Goal: Task Accomplishment & Management: Manage account settings

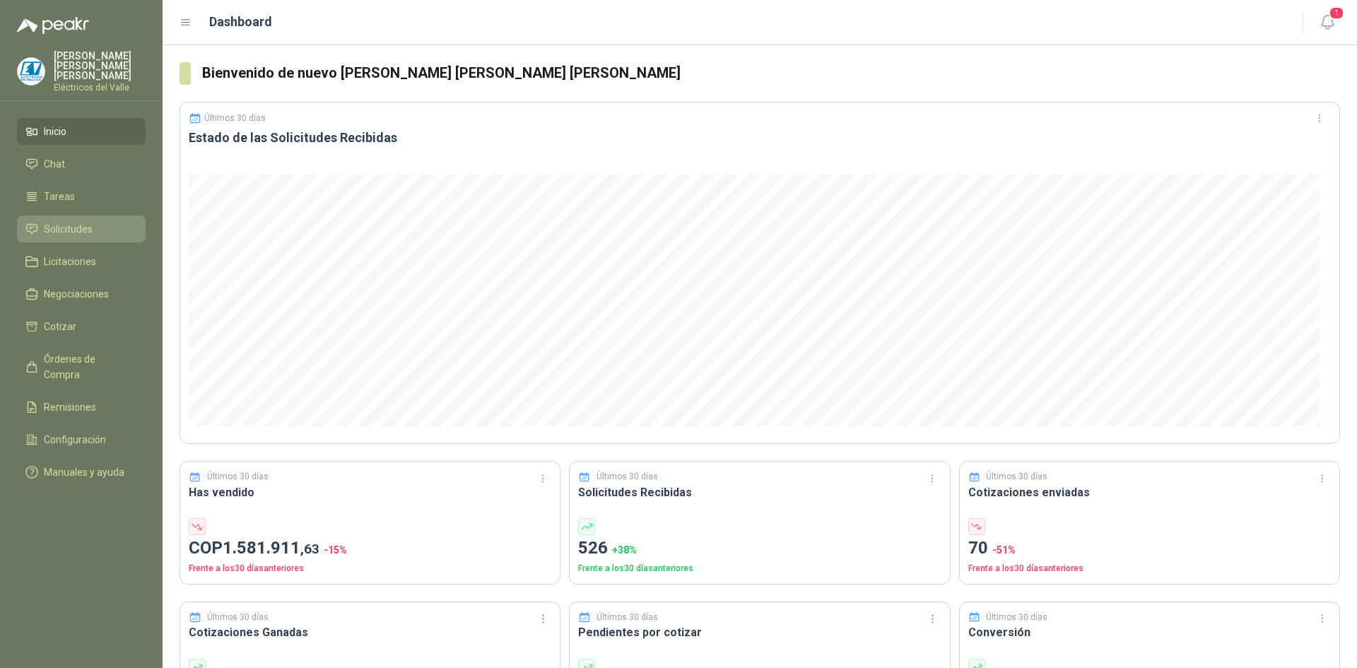
click at [71, 228] on span "Solicitudes" at bounding box center [68, 229] width 49 height 16
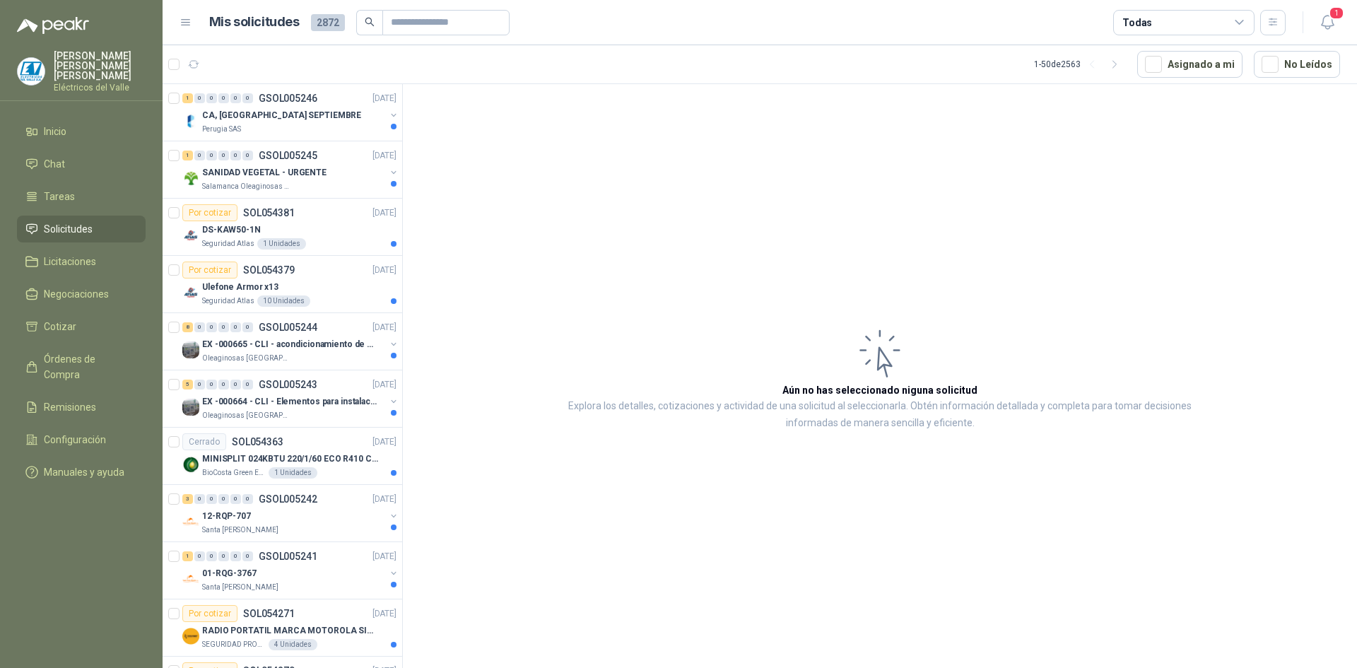
click at [185, 25] on icon at bounding box center [186, 22] width 13 height 13
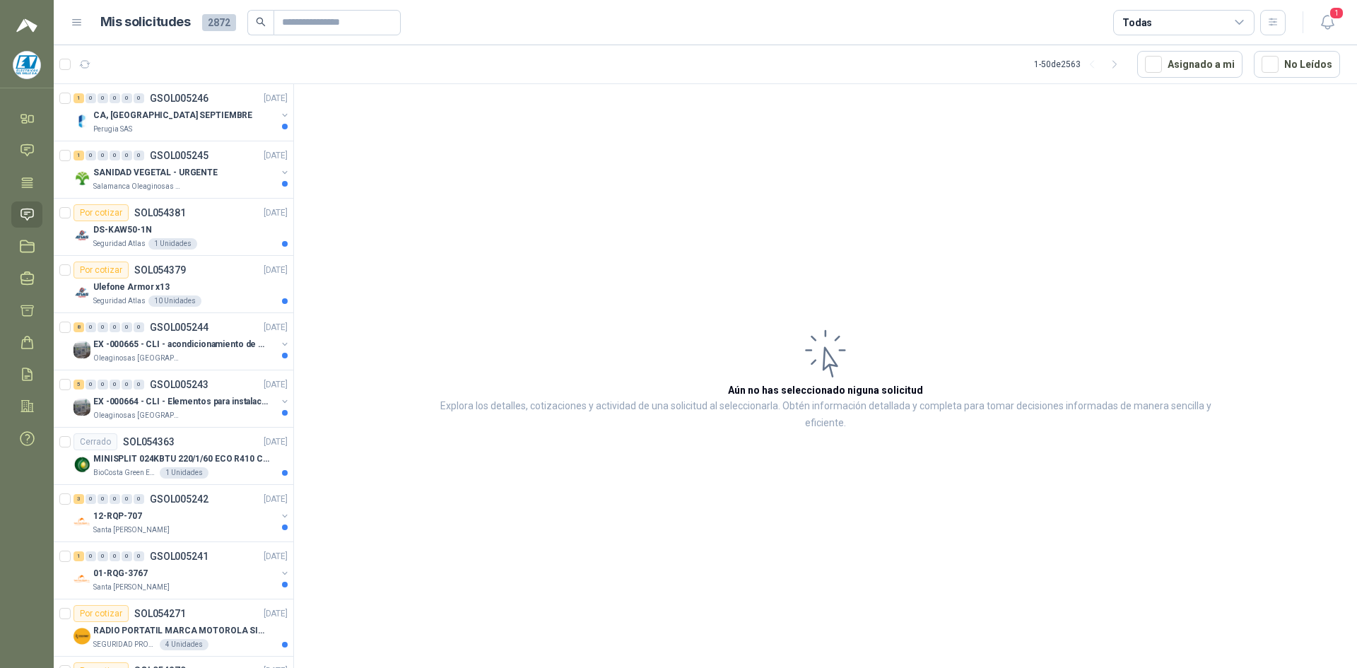
click at [79, 20] on icon at bounding box center [77, 22] width 13 height 13
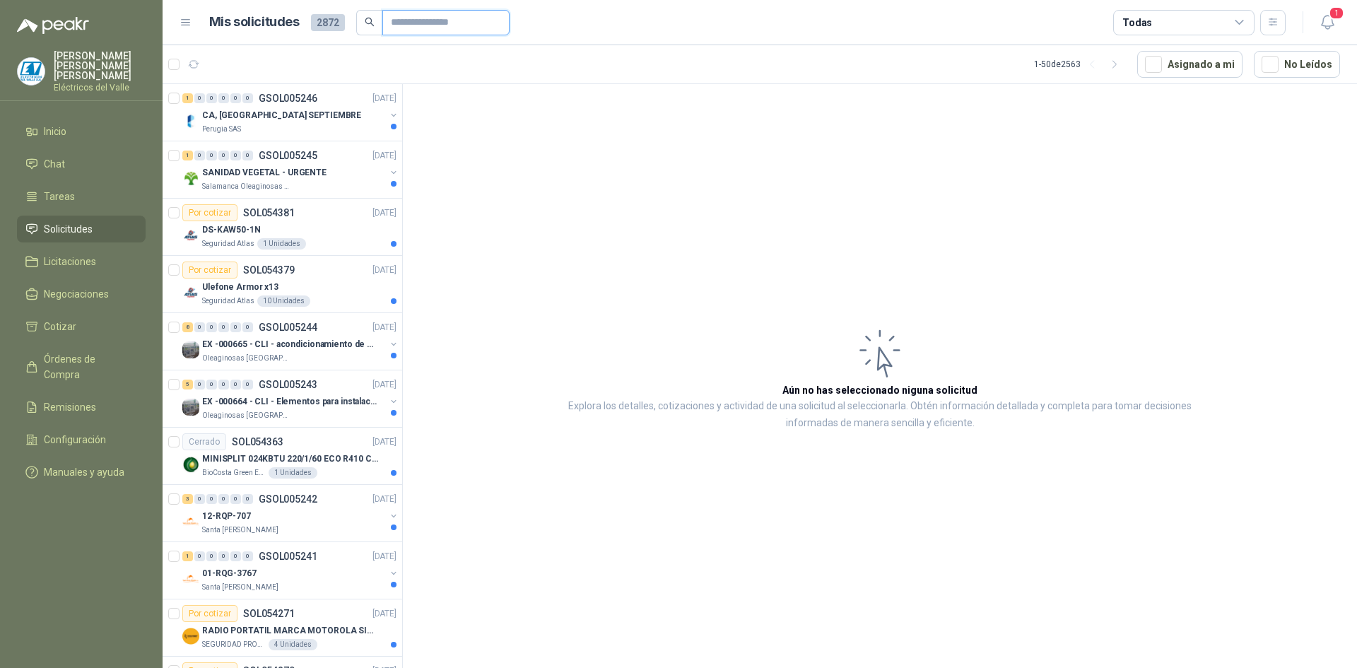
click at [406, 20] on input "text" at bounding box center [440, 23] width 99 height 24
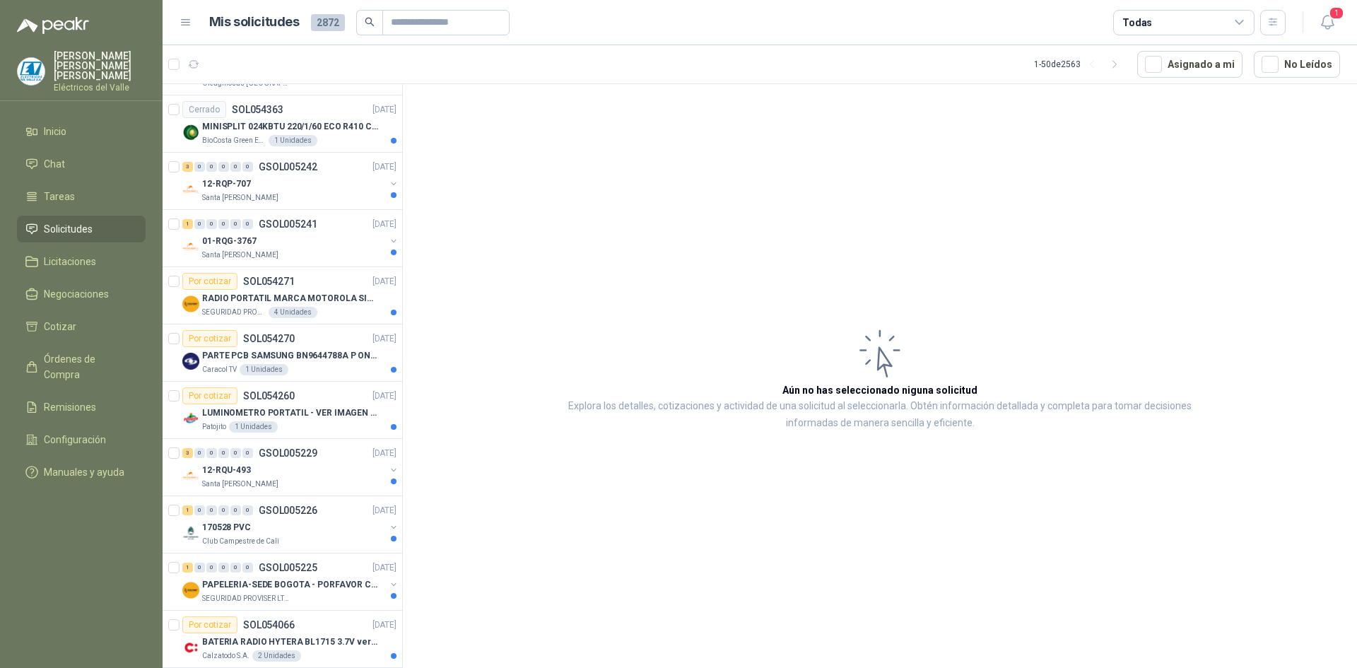
scroll to position [353, 0]
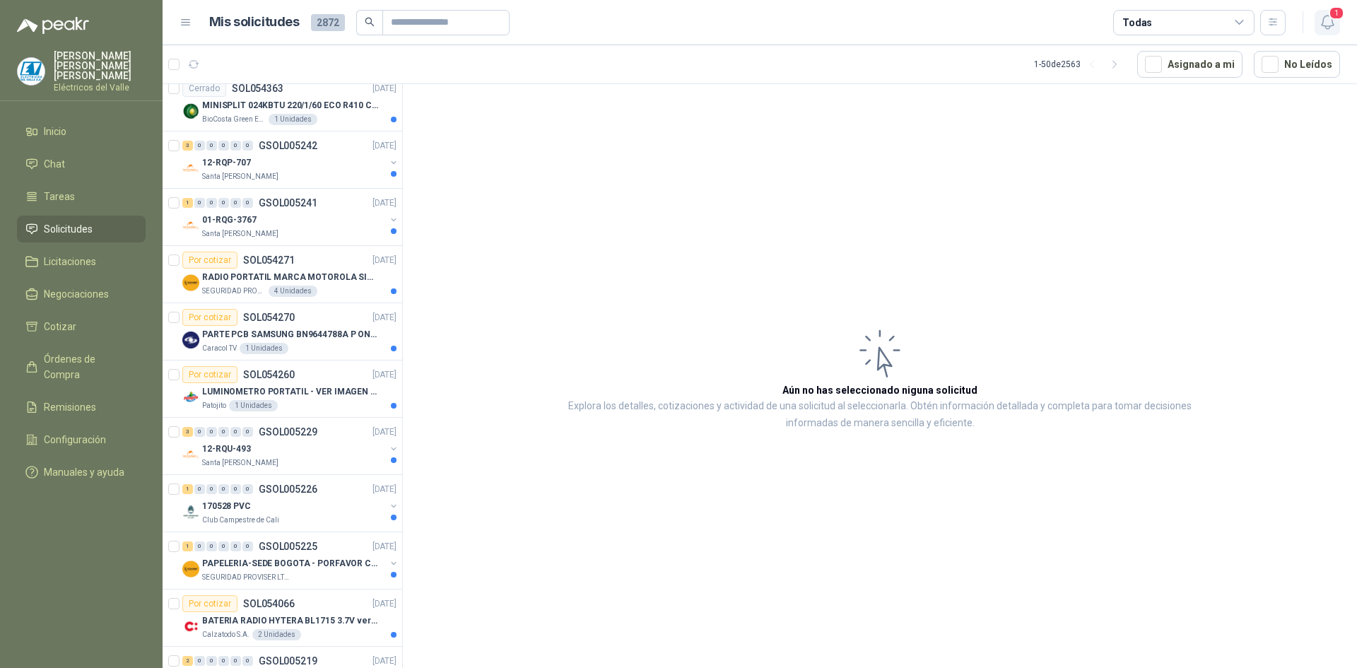
click at [808, 13] on span "1" at bounding box center [1337, 12] width 16 height 13
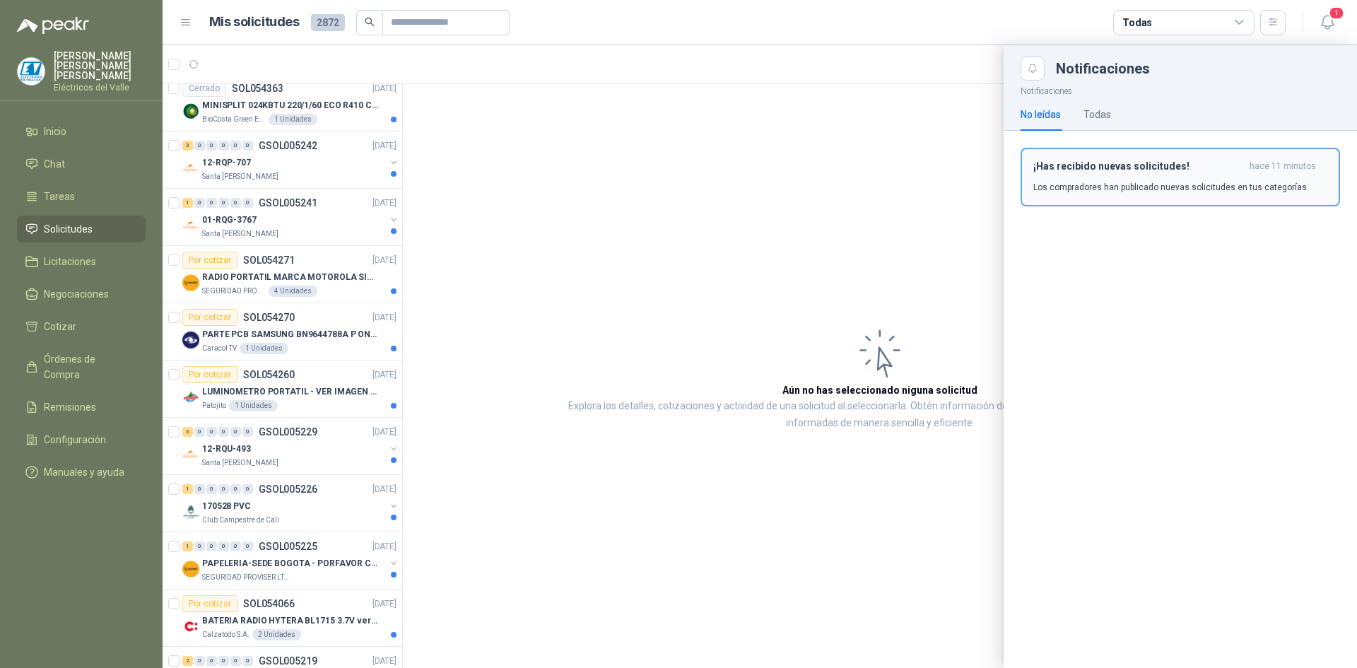
click at [808, 179] on div "¡Has recibido nuevas solicitudes! hace 11 minutos Los compradores han publicado…" at bounding box center [1180, 176] width 294 height 33
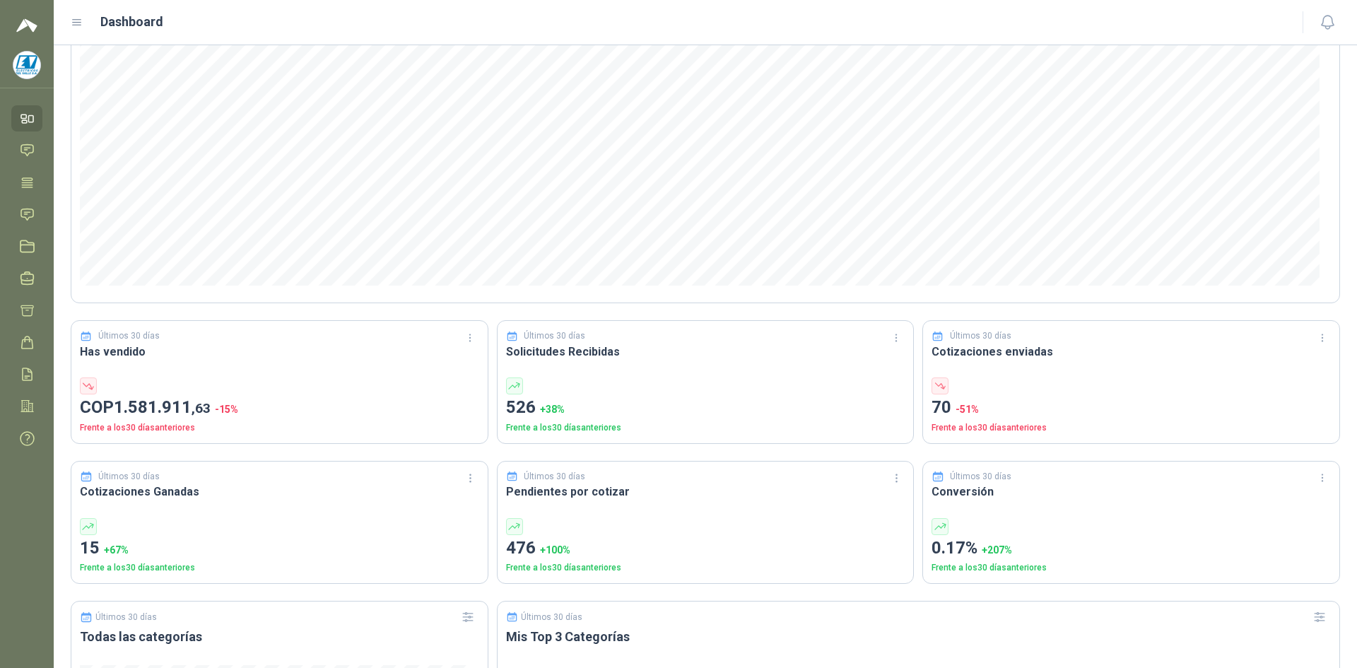
scroll to position [141, 0]
click at [734, 392] on div at bounding box center [705, 385] width 399 height 17
click at [554, 346] on h3 "Solicitudes Recibidas" at bounding box center [705, 351] width 399 height 18
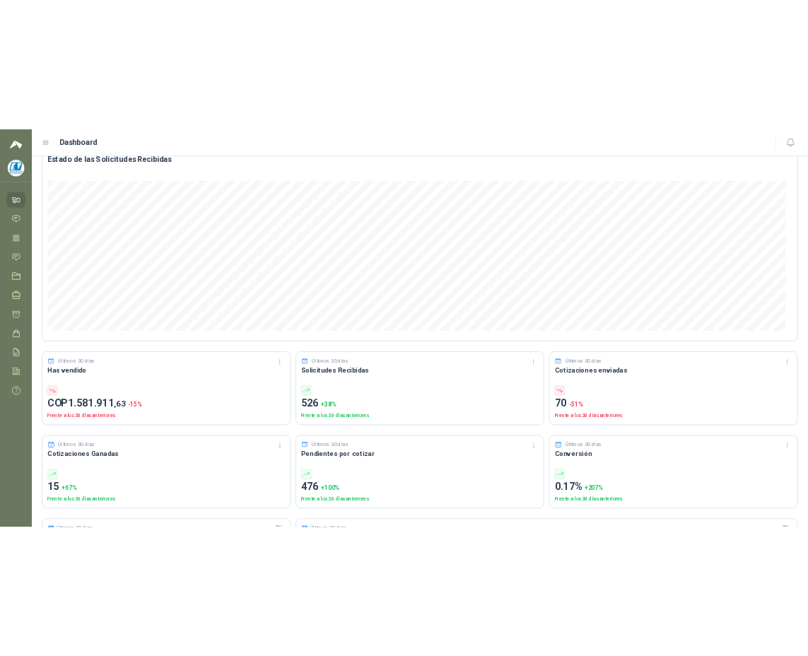
scroll to position [0, 0]
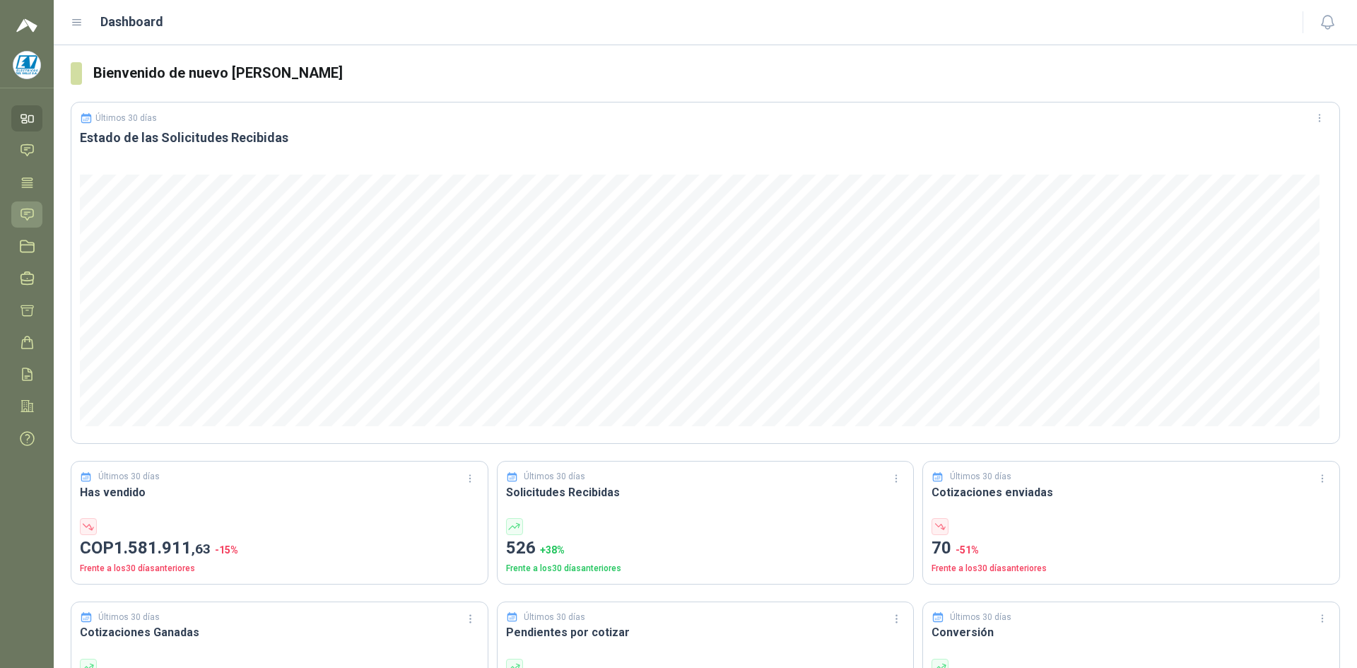
click at [22, 216] on icon at bounding box center [27, 214] width 15 height 15
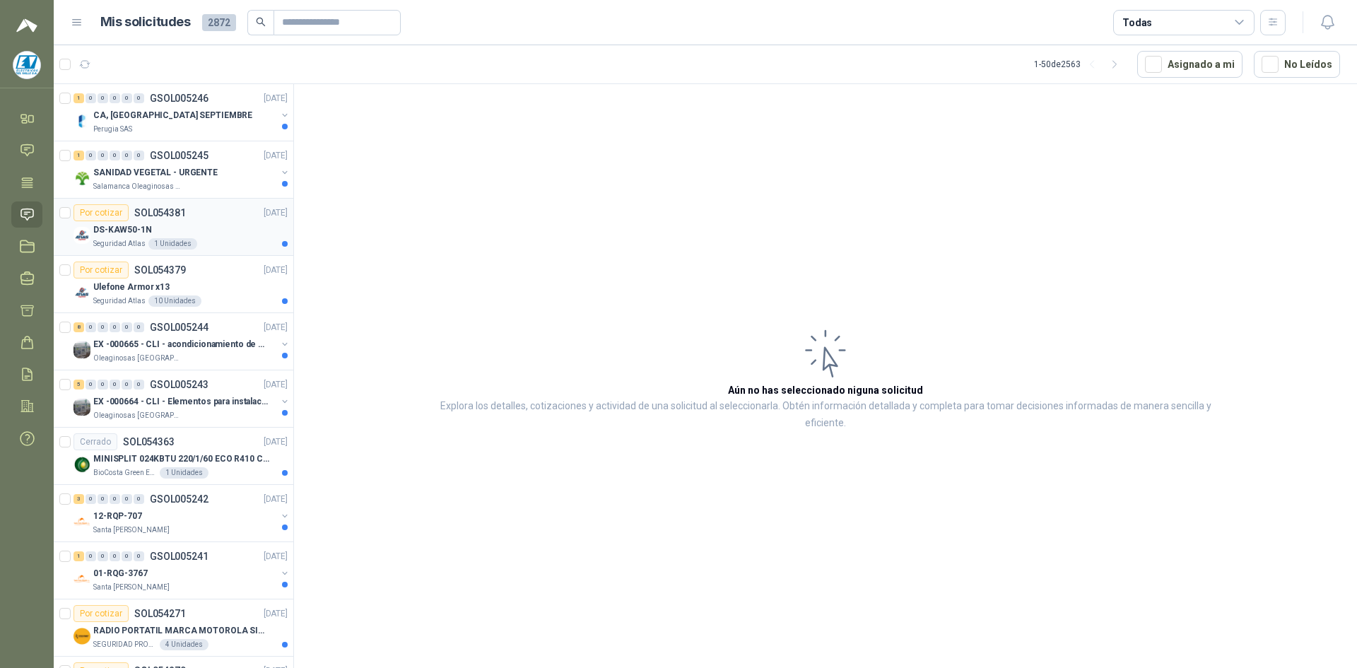
click at [201, 223] on div "DS-KAW50-1N" at bounding box center [190, 229] width 194 height 17
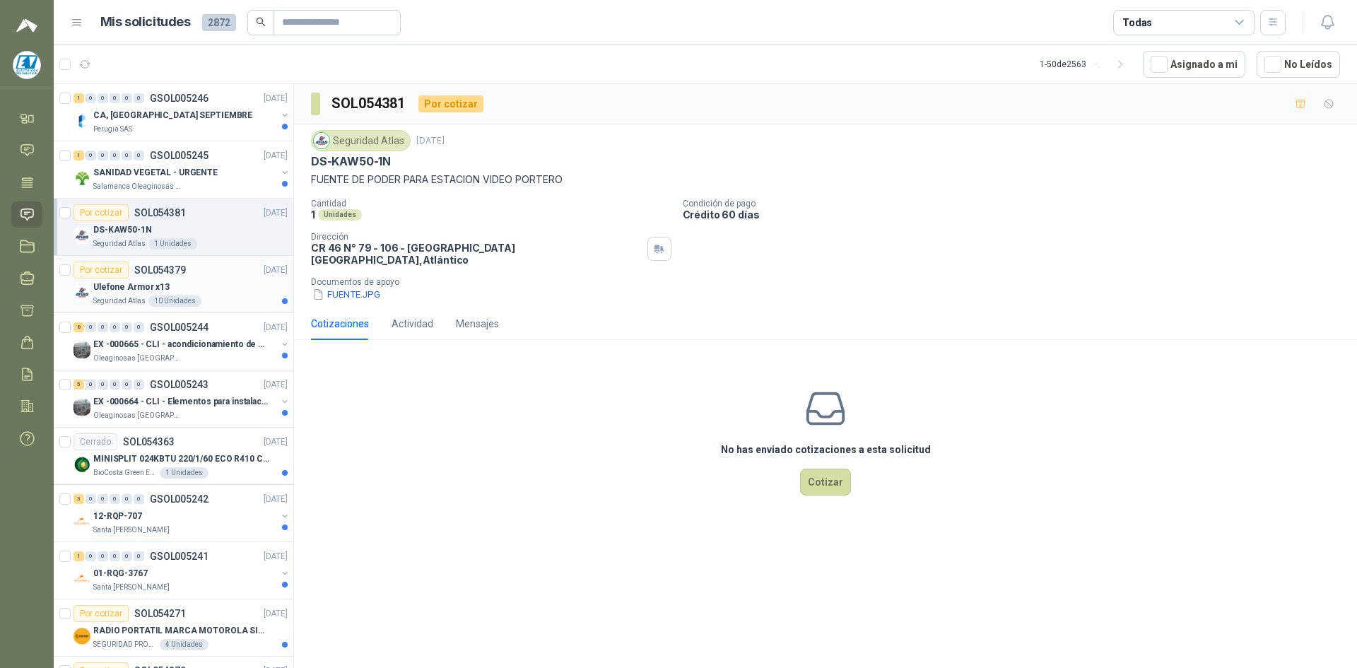
click at [200, 277] on div "Por cotizar SOL054379 [DATE]" at bounding box center [181, 270] width 214 height 17
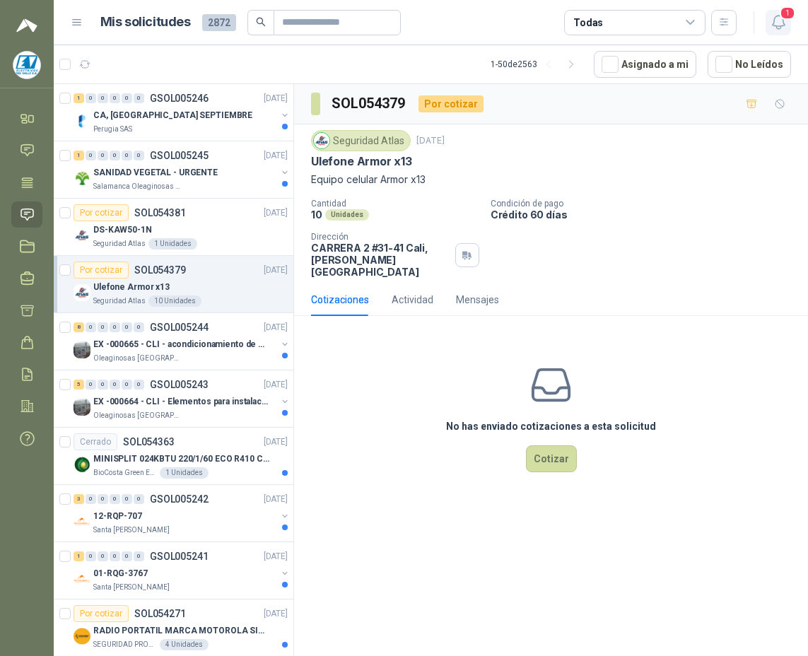
click at [779, 23] on icon "button" at bounding box center [779, 22] width 18 height 18
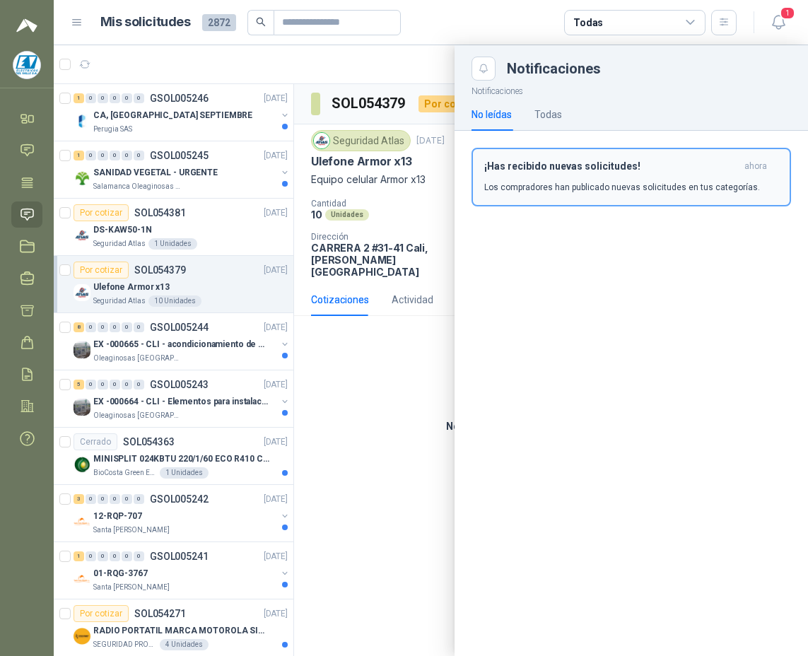
click at [600, 173] on div "¡Has recibido nuevas solicitudes! ahora Los compradores han publicado nuevas so…" at bounding box center [631, 176] width 294 height 33
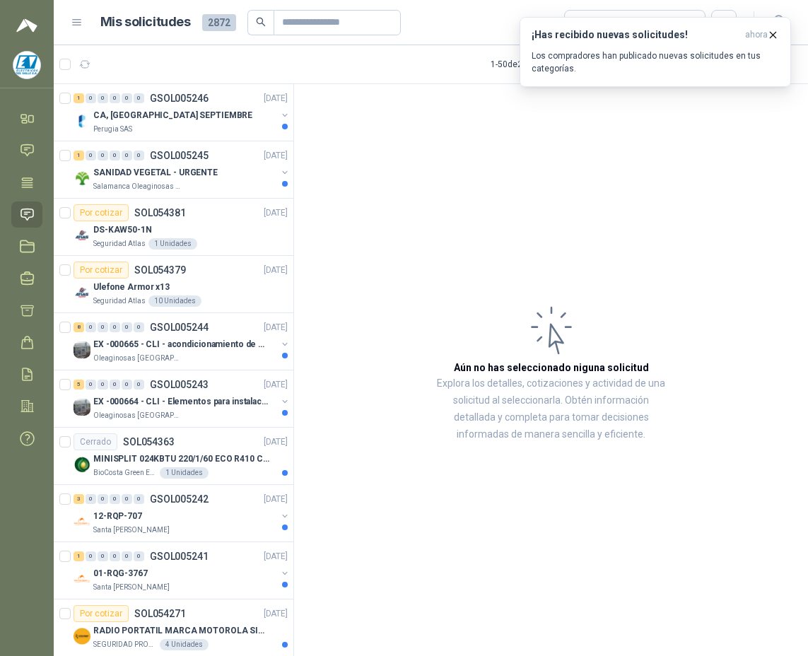
click at [31, 214] on icon at bounding box center [27, 214] width 15 height 15
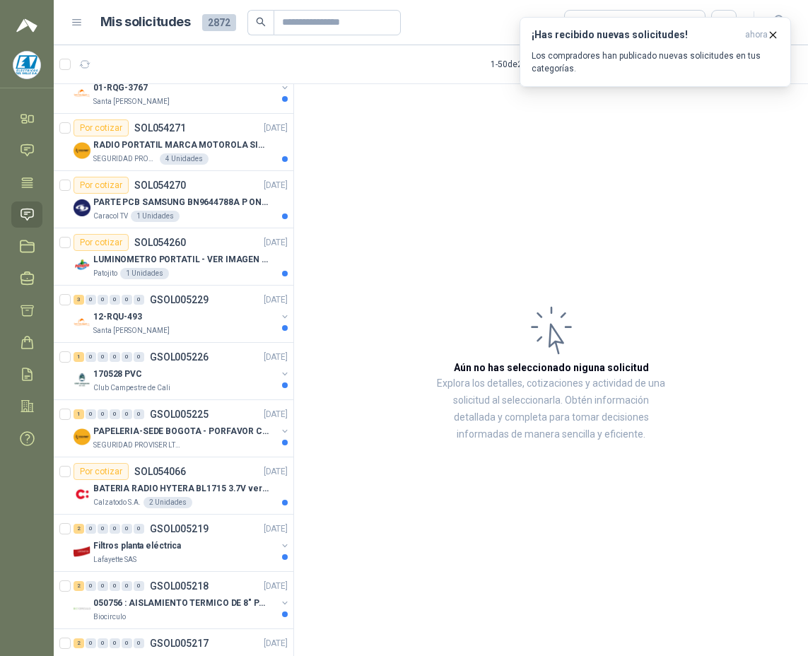
scroll to position [495, 0]
